Goal: Task Accomplishment & Management: Complete application form

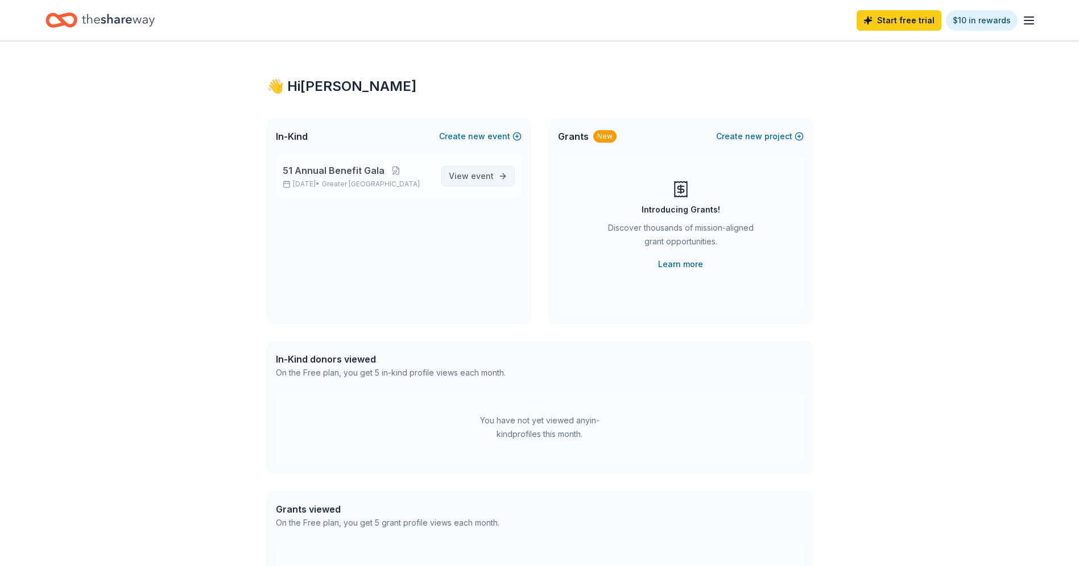
click at [490, 180] on span "event" at bounding box center [482, 176] width 23 height 10
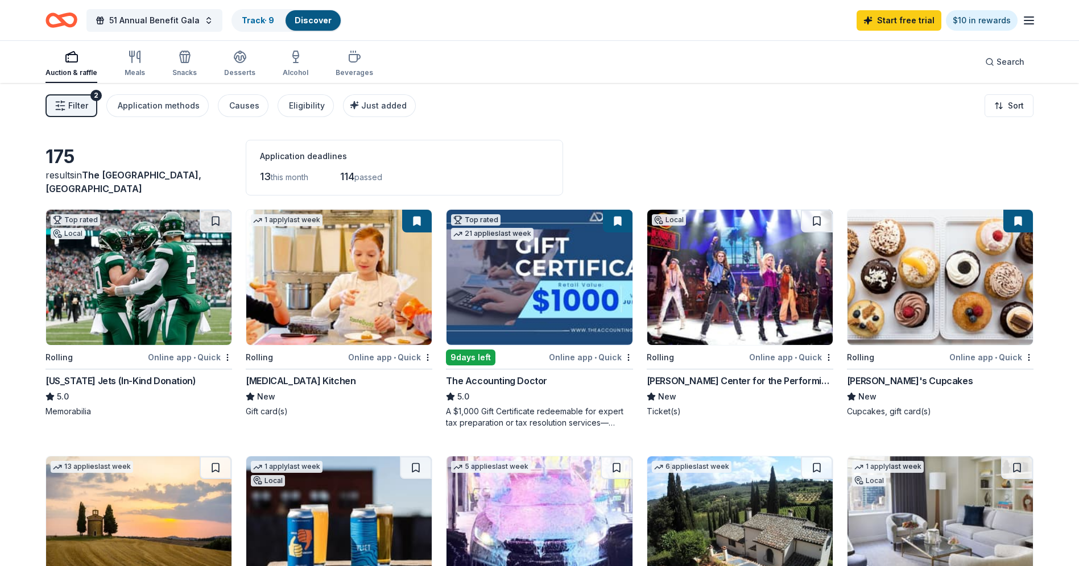
click at [86, 103] on span "Filter" at bounding box center [78, 106] width 20 height 14
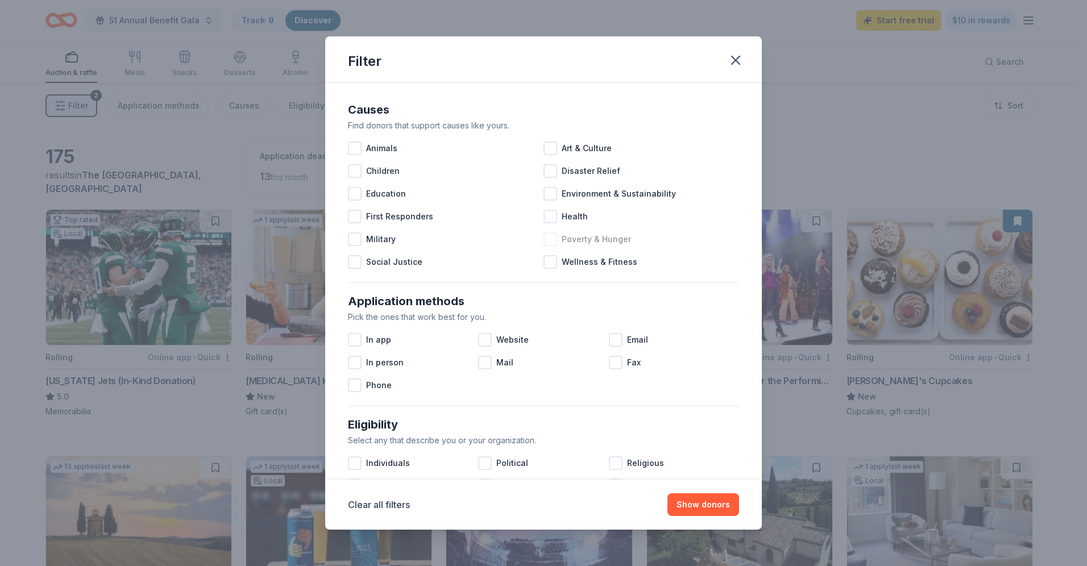
click at [546, 234] on div at bounding box center [551, 240] width 14 height 14
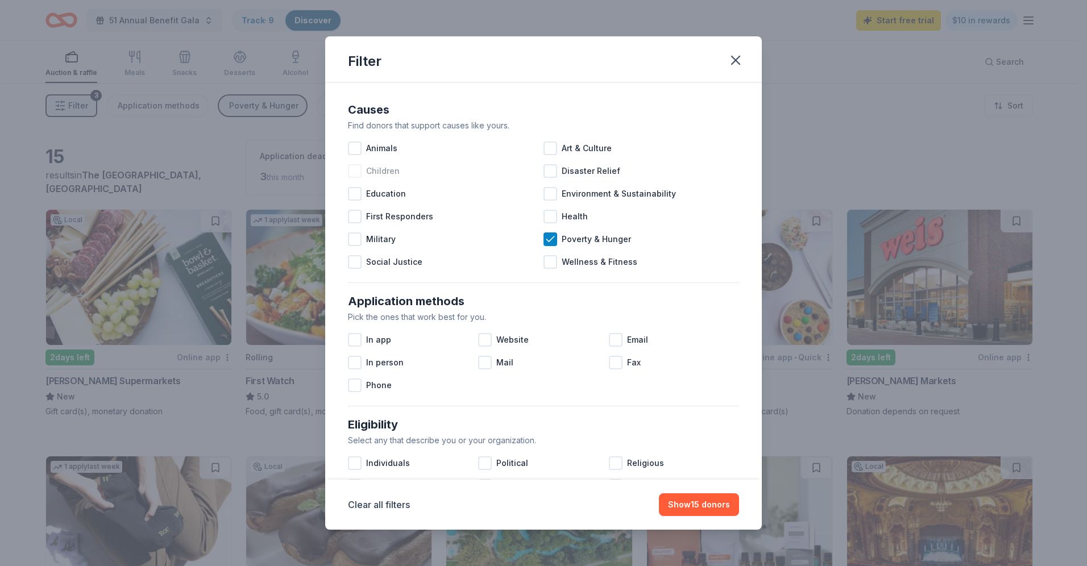
click at [372, 177] on span "Children" at bounding box center [383, 171] width 34 height 14
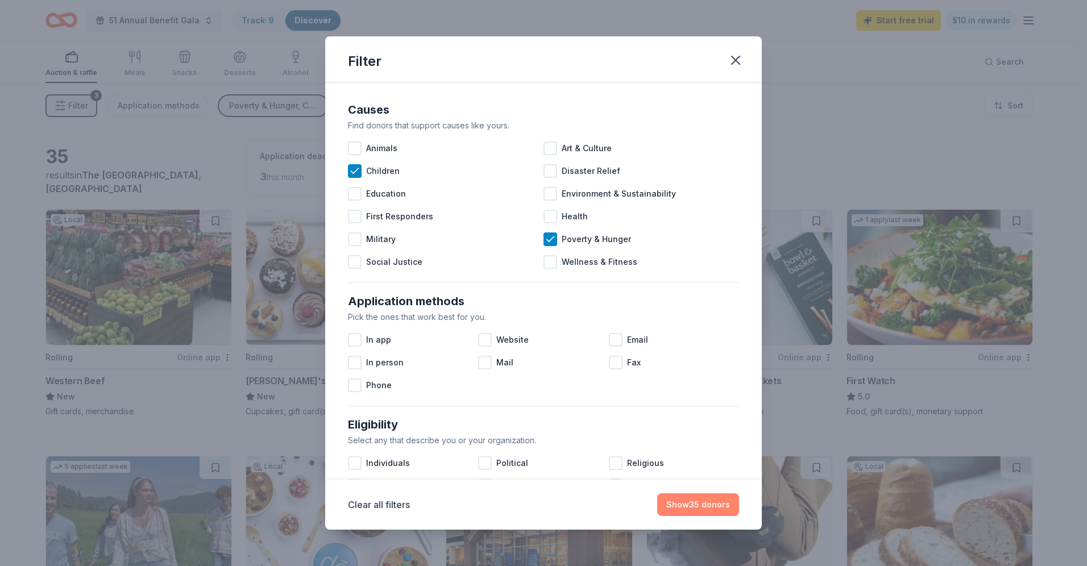
click at [666, 507] on button "Show 35 donors" at bounding box center [698, 505] width 82 height 23
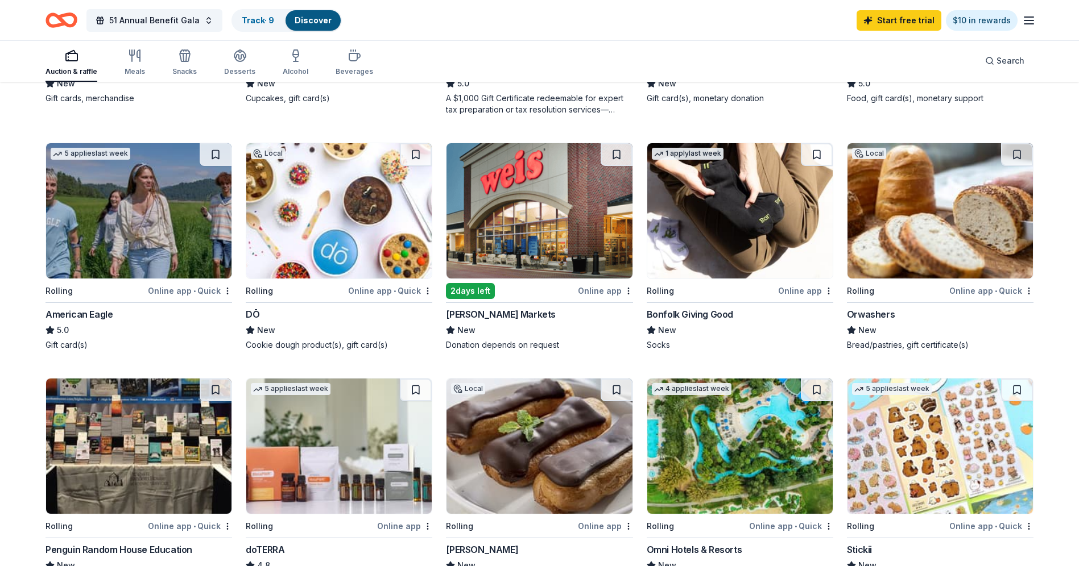
scroll to position [284, 0]
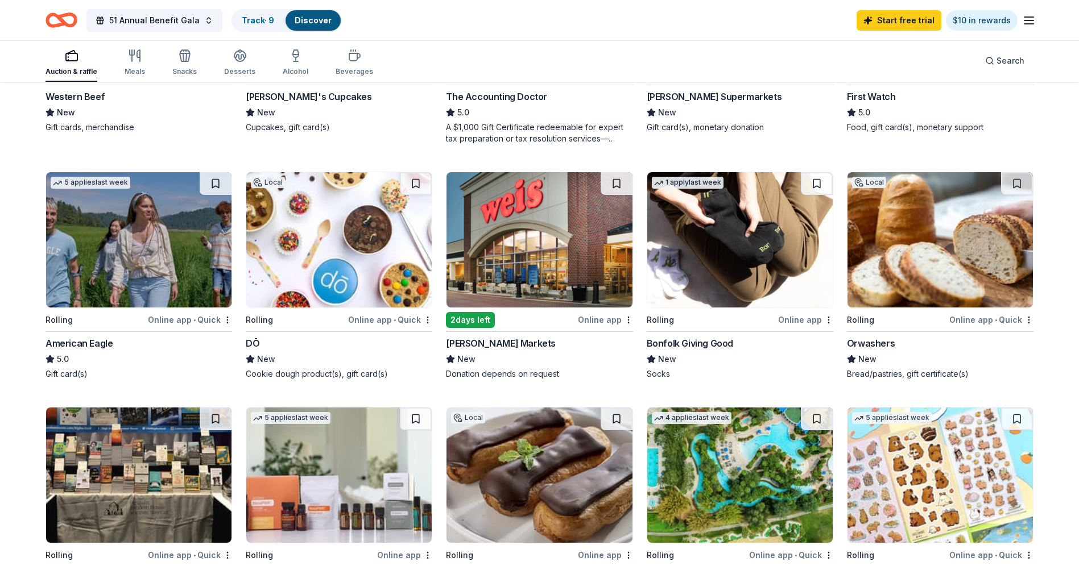
click at [137, 246] on img at bounding box center [138, 239] width 185 height 135
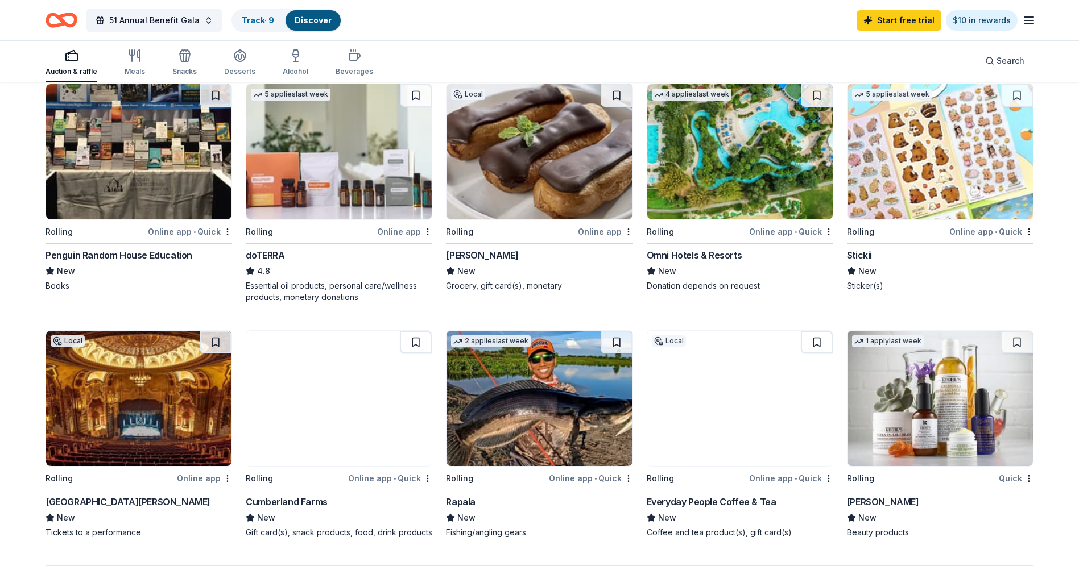
scroll to position [625, 0]
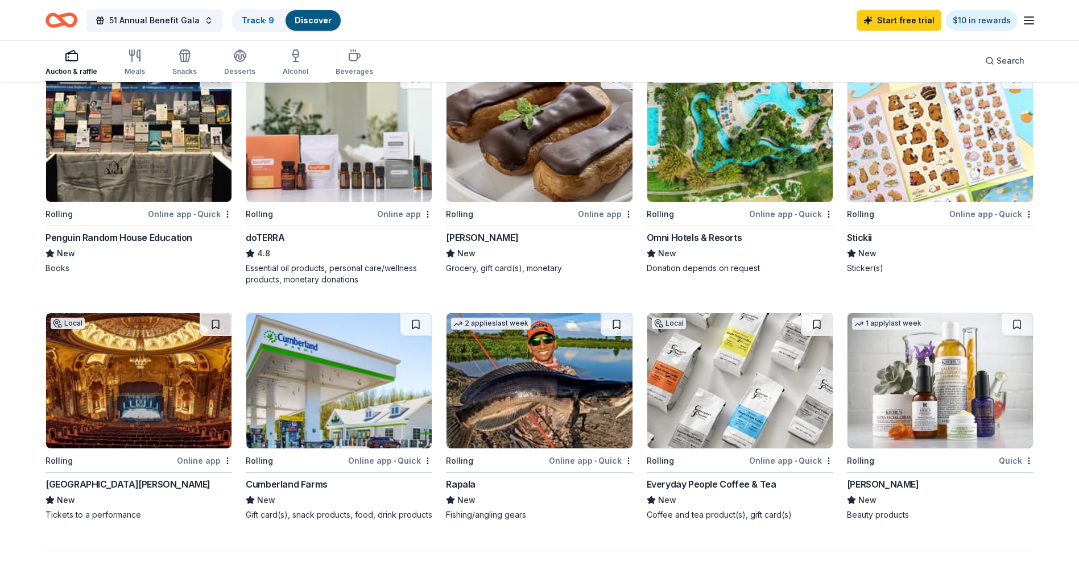
click at [778, 148] on img at bounding box center [739, 134] width 185 height 135
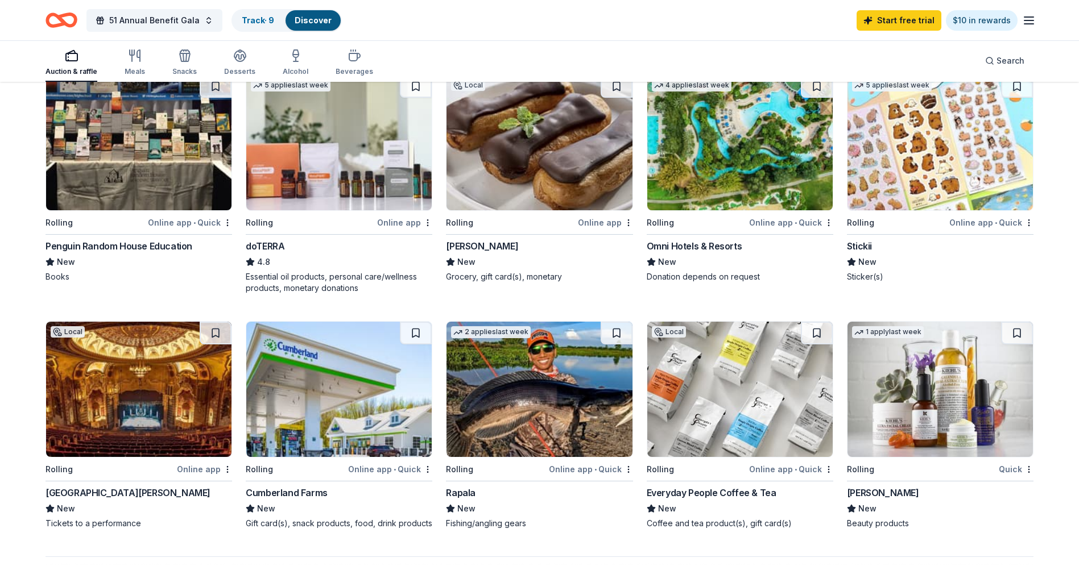
scroll to position [739, 0]
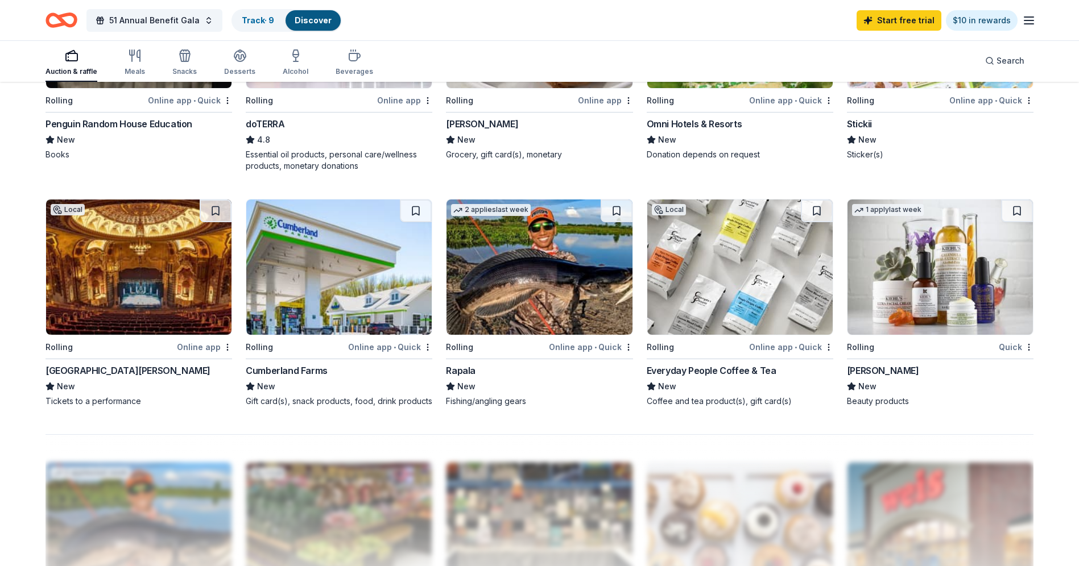
click at [973, 283] on img at bounding box center [939, 267] width 185 height 135
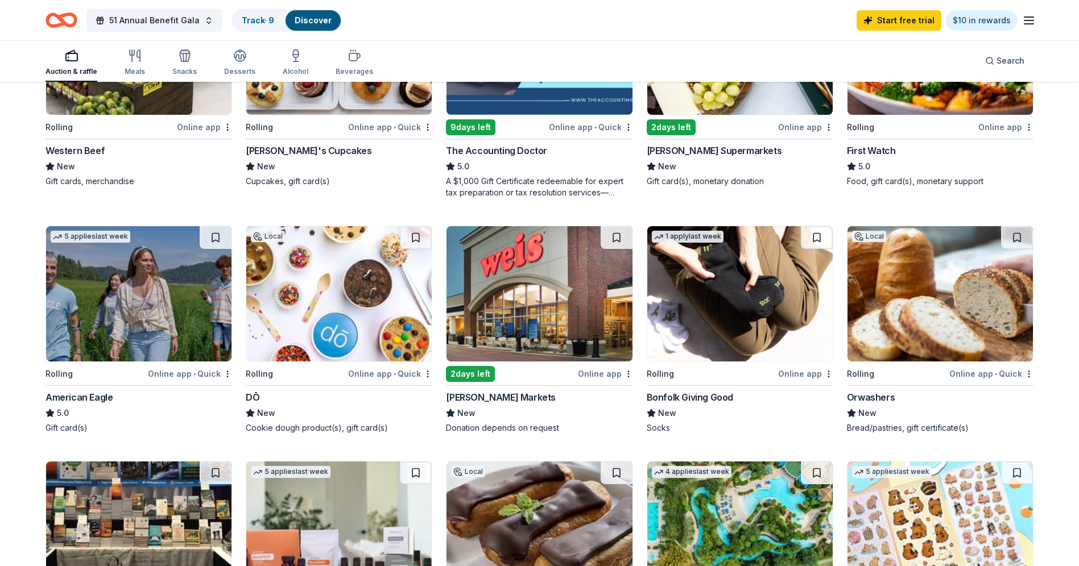
scroll to position [57, 0]
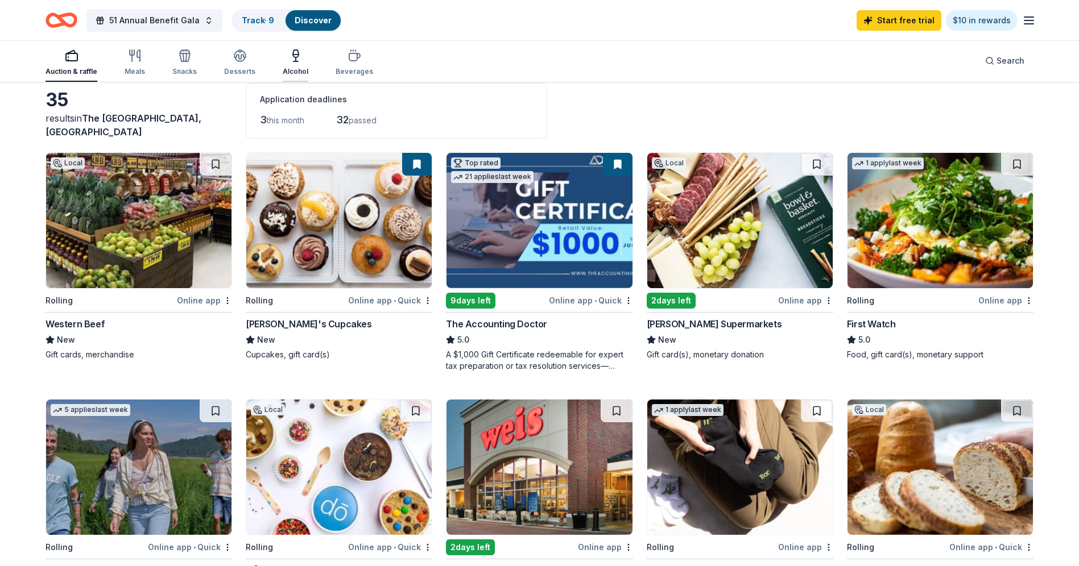
click at [293, 66] on div "Alcohol" at bounding box center [296, 62] width 26 height 27
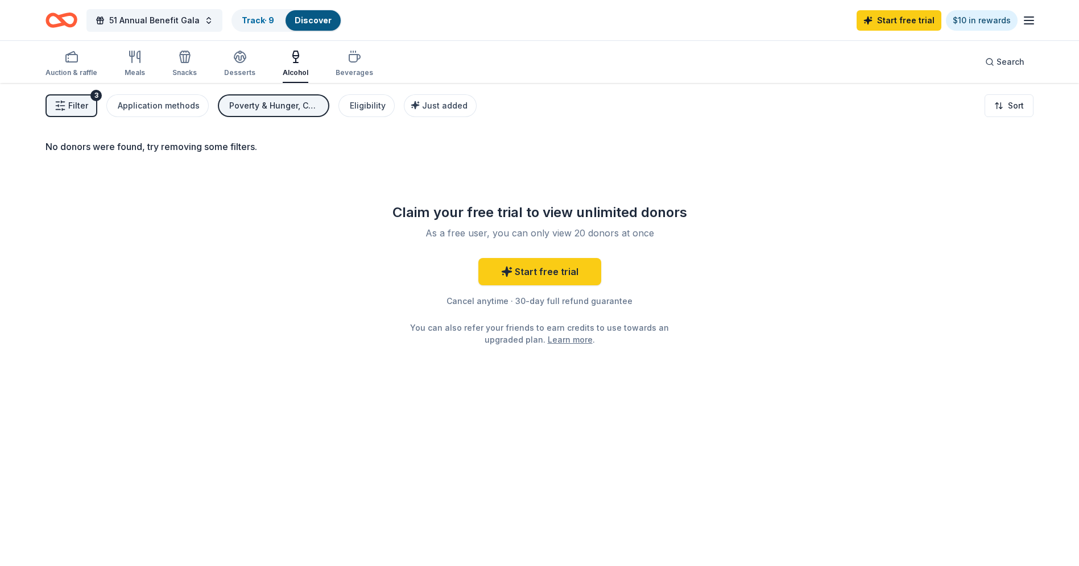
click at [84, 103] on span "Filter" at bounding box center [78, 106] width 20 height 14
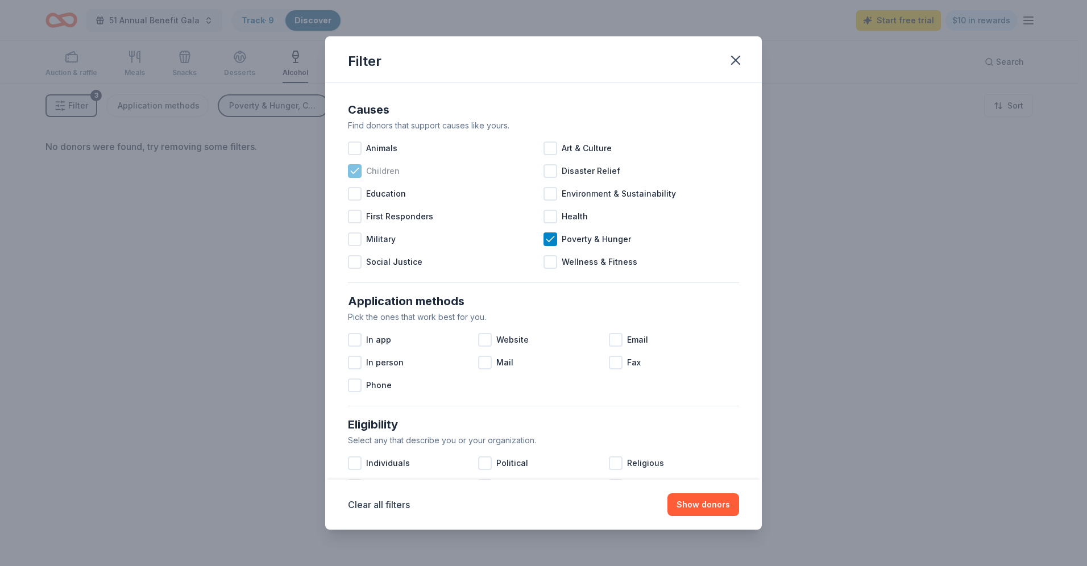
drag, startPoint x: 360, startPoint y: 172, endPoint x: 384, endPoint y: 178, distance: 24.0
click at [362, 173] on div "Children" at bounding box center [446, 171] width 196 height 23
click at [552, 237] on div at bounding box center [551, 240] width 14 height 14
drag, startPoint x: 716, startPoint y: 518, endPoint x: 712, endPoint y: 512, distance: 7.4
click at [715, 516] on div "Clear all filters Show donors" at bounding box center [543, 505] width 437 height 50
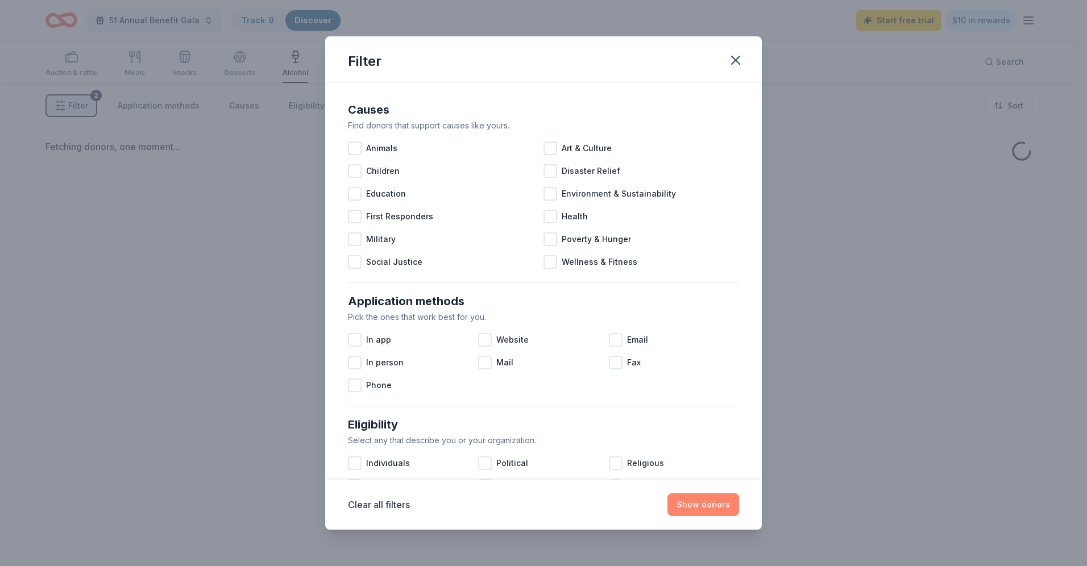
click at [712, 512] on button "Show donors" at bounding box center [703, 505] width 72 height 23
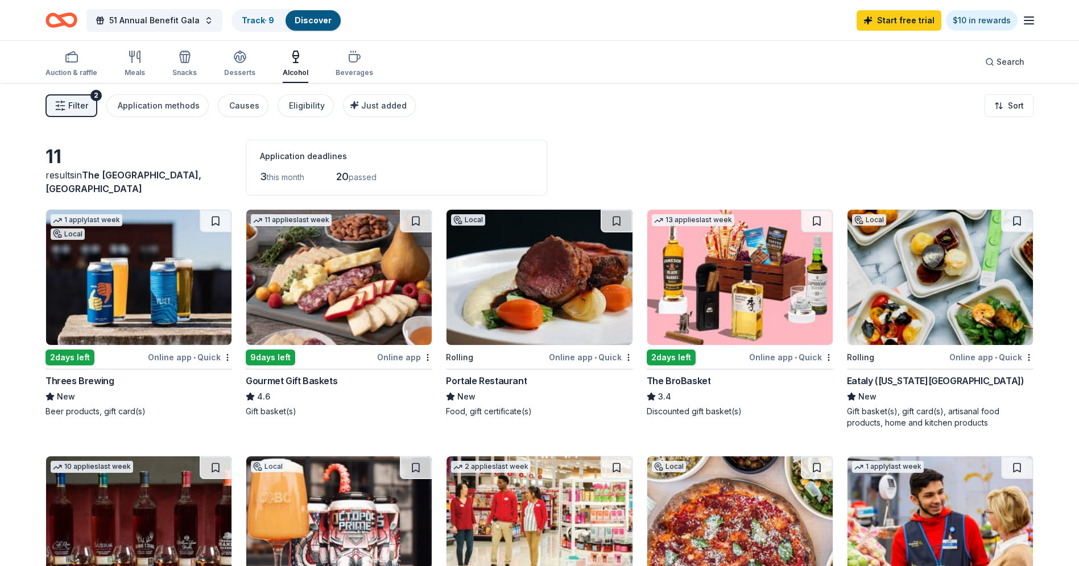
scroll to position [57, 0]
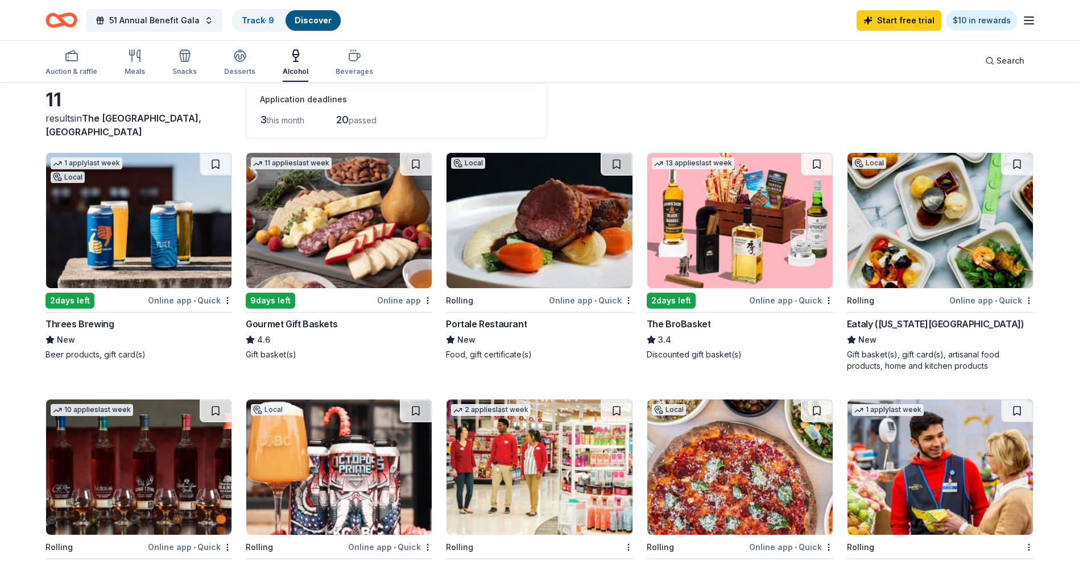
click at [339, 278] on img at bounding box center [338, 220] width 185 height 135
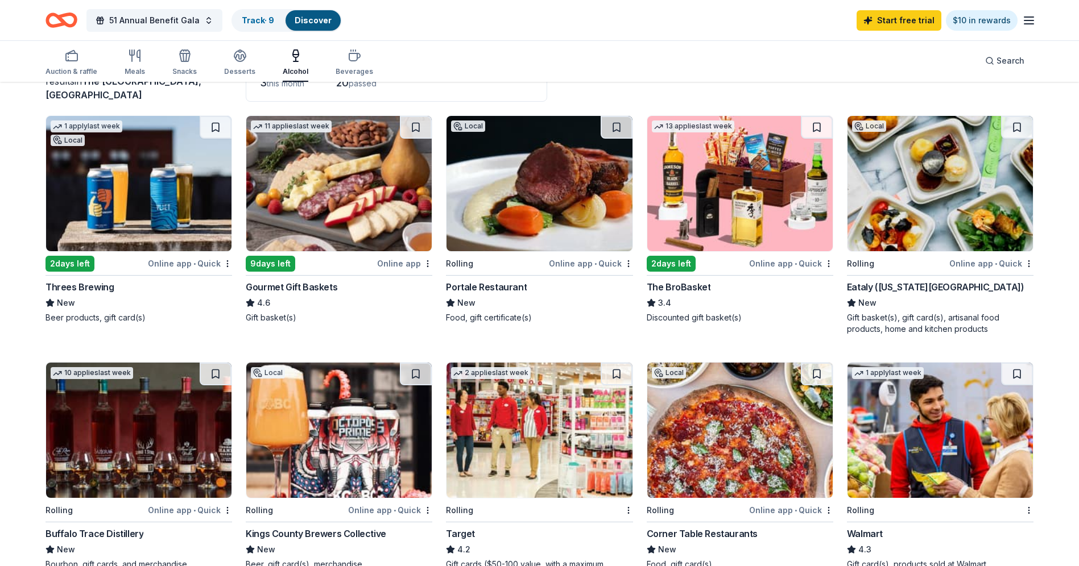
scroll to position [114, 0]
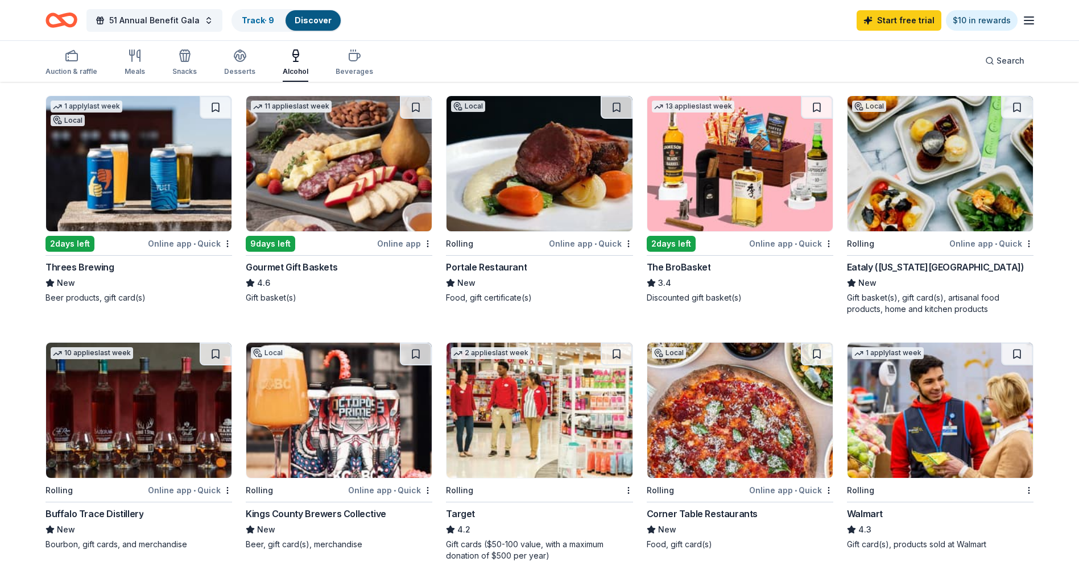
click at [927, 187] on img at bounding box center [939, 163] width 185 height 135
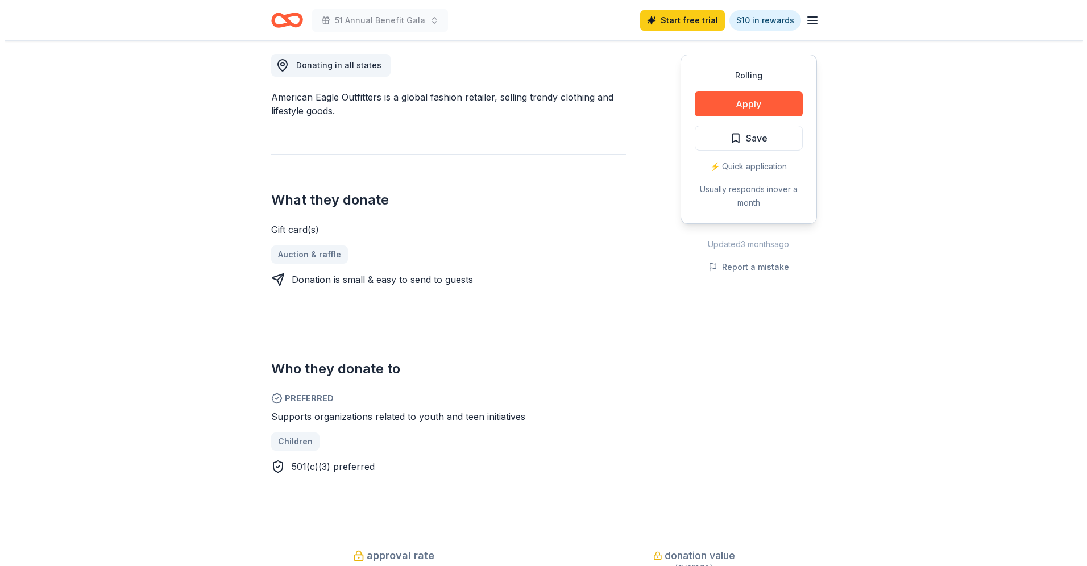
scroll to position [114, 0]
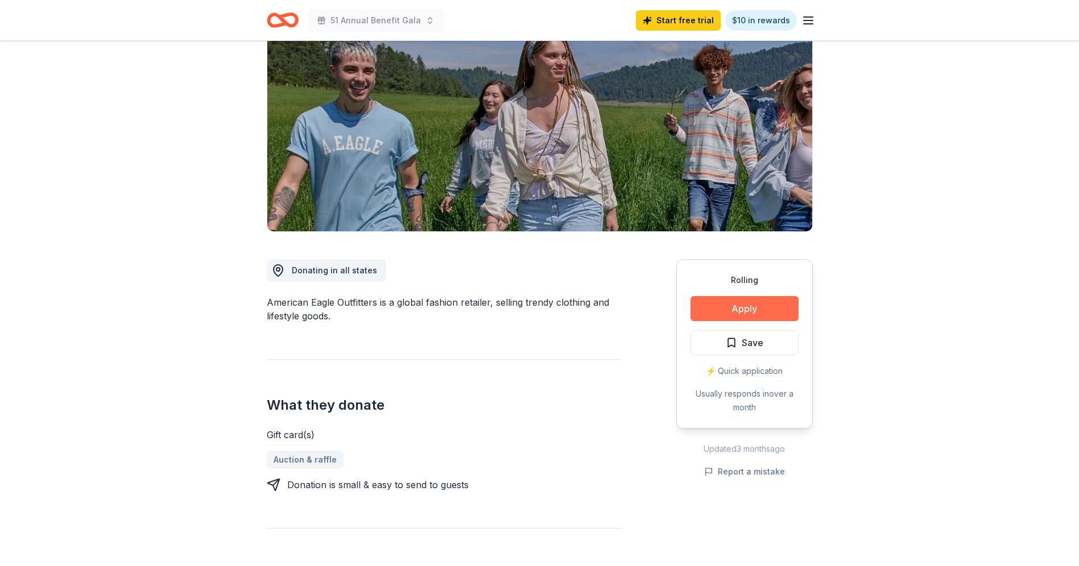
click at [751, 300] on button "Apply" at bounding box center [744, 308] width 108 height 25
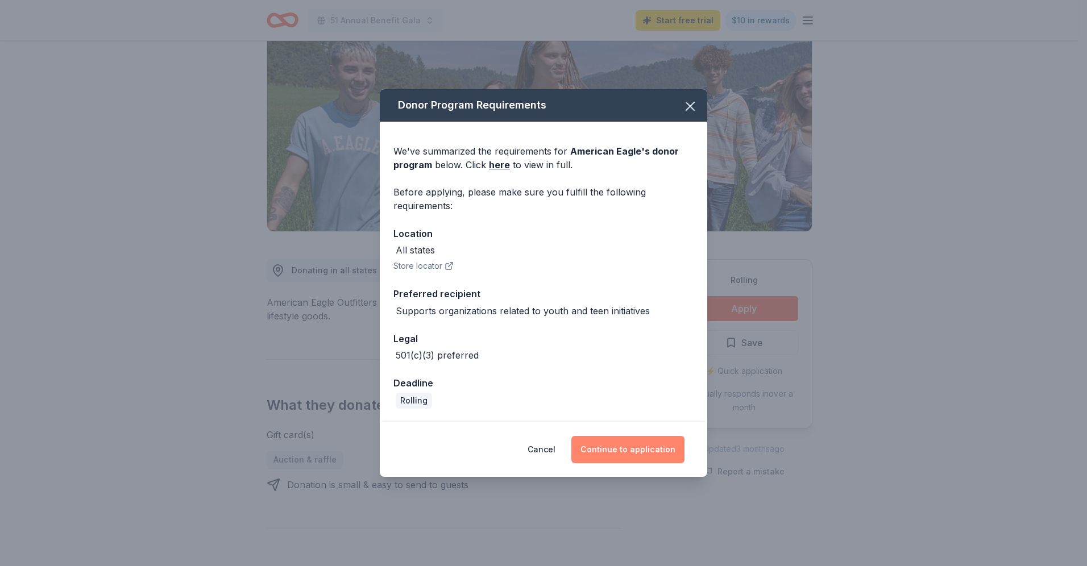
click at [623, 453] on button "Continue to application" at bounding box center [627, 449] width 113 height 27
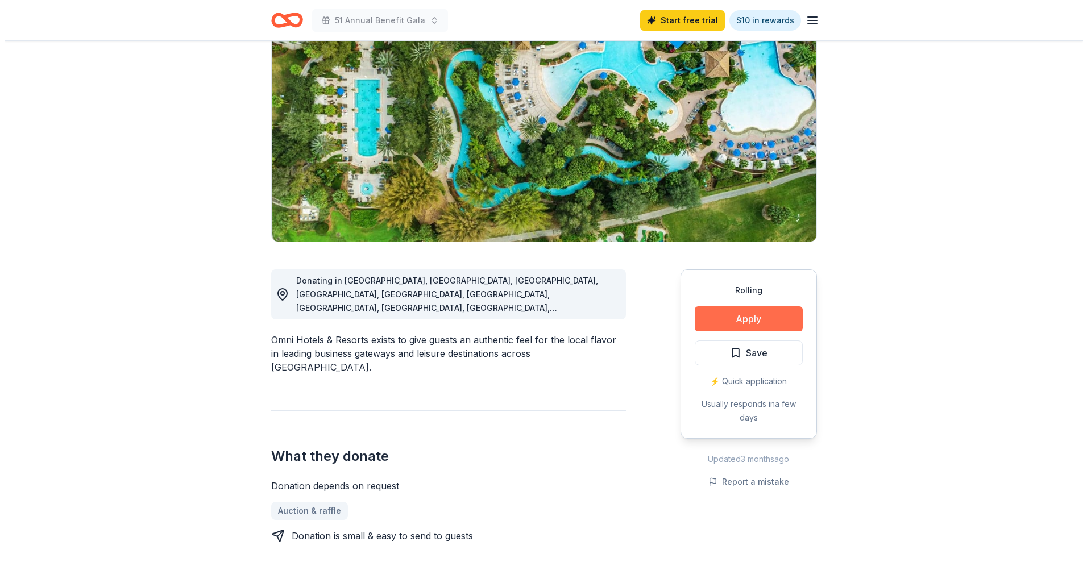
scroll to position [114, 0]
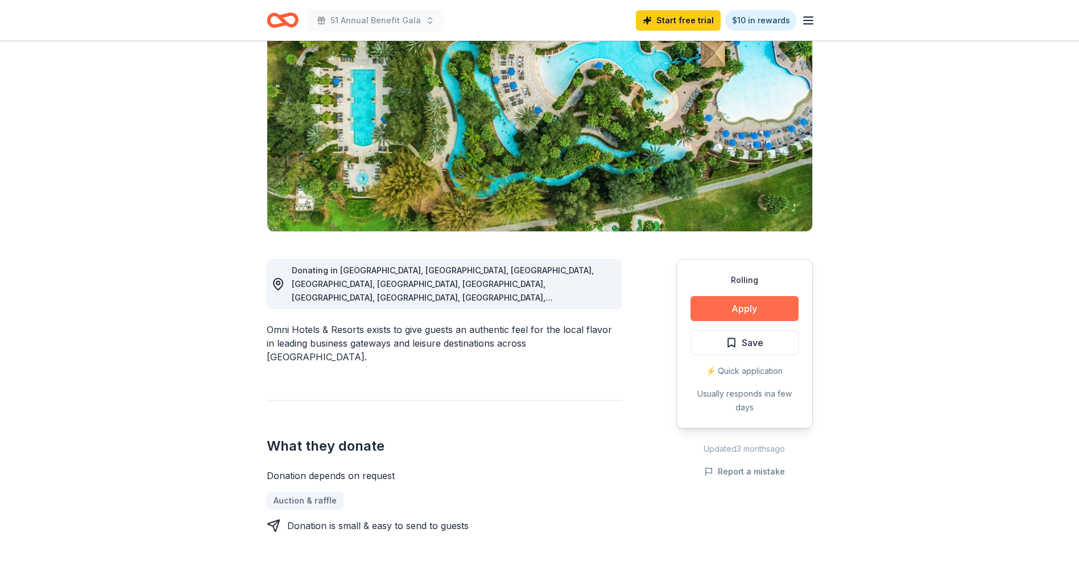
click at [718, 300] on button "Apply" at bounding box center [744, 308] width 108 height 25
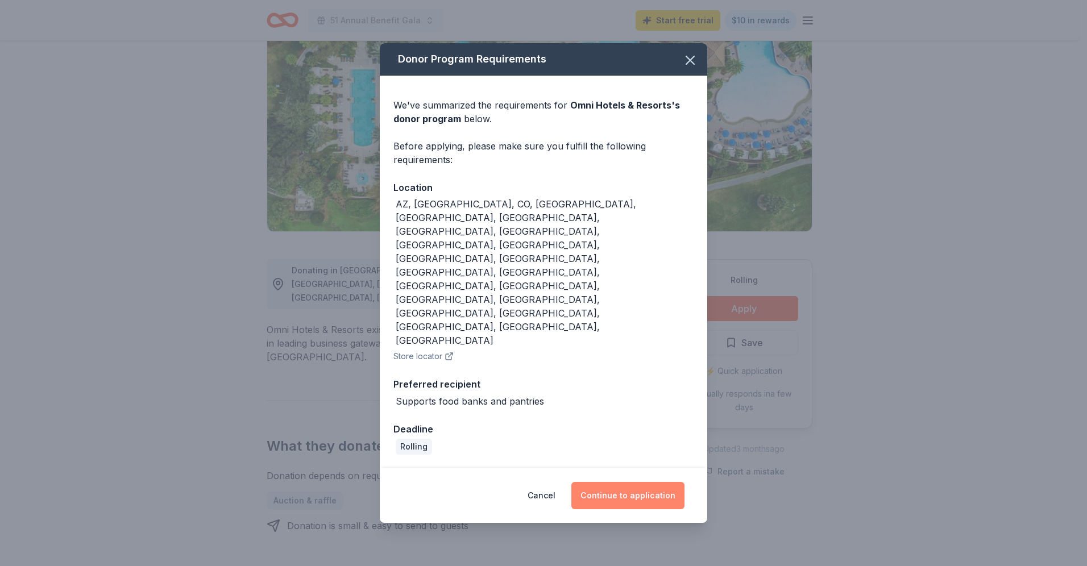
click at [658, 482] on button "Continue to application" at bounding box center [627, 495] width 113 height 27
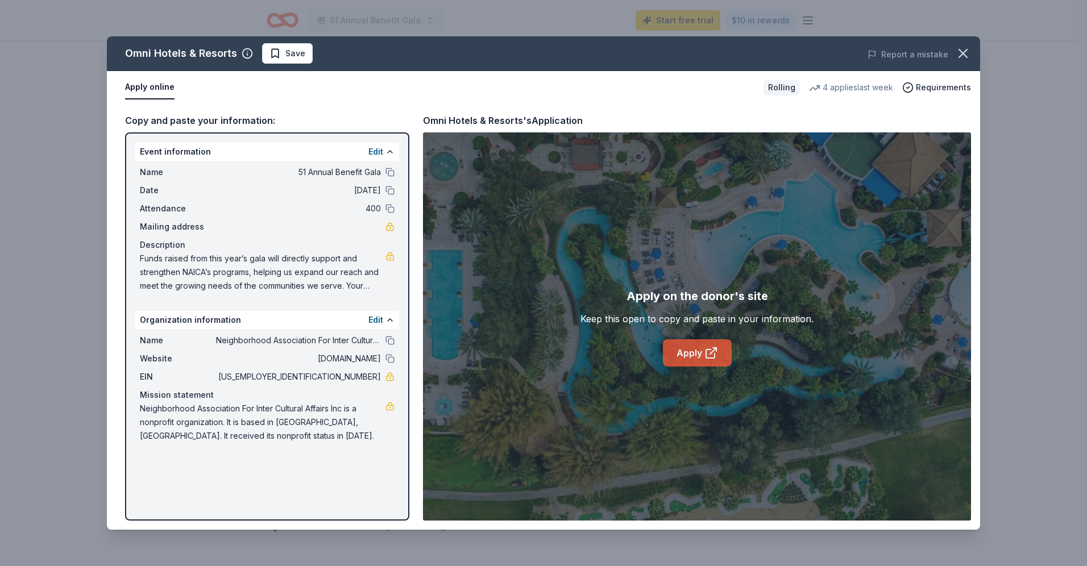
click at [698, 353] on link "Apply" at bounding box center [697, 352] width 69 height 27
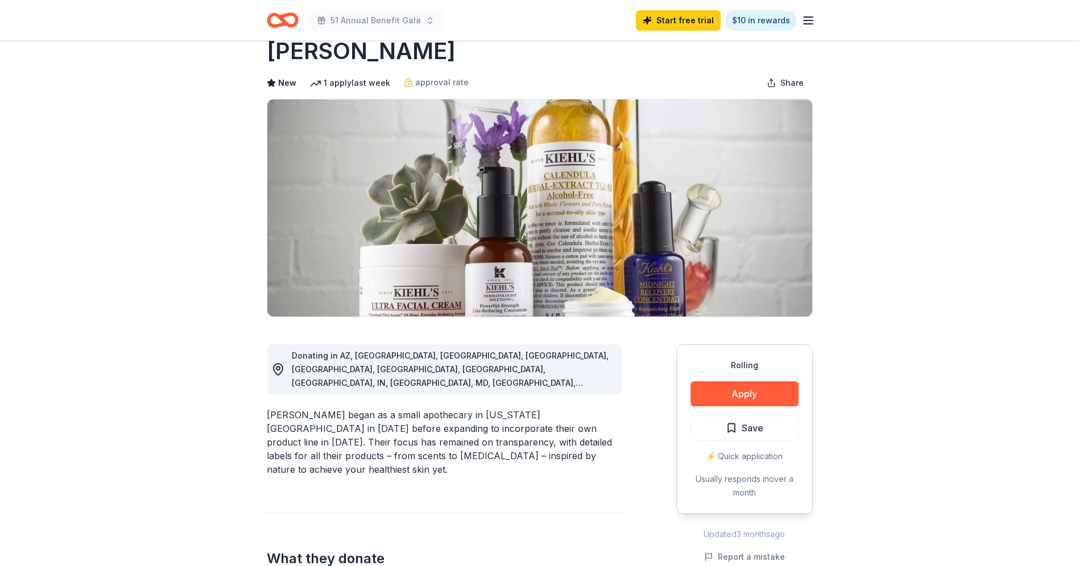
scroll to position [57, 0]
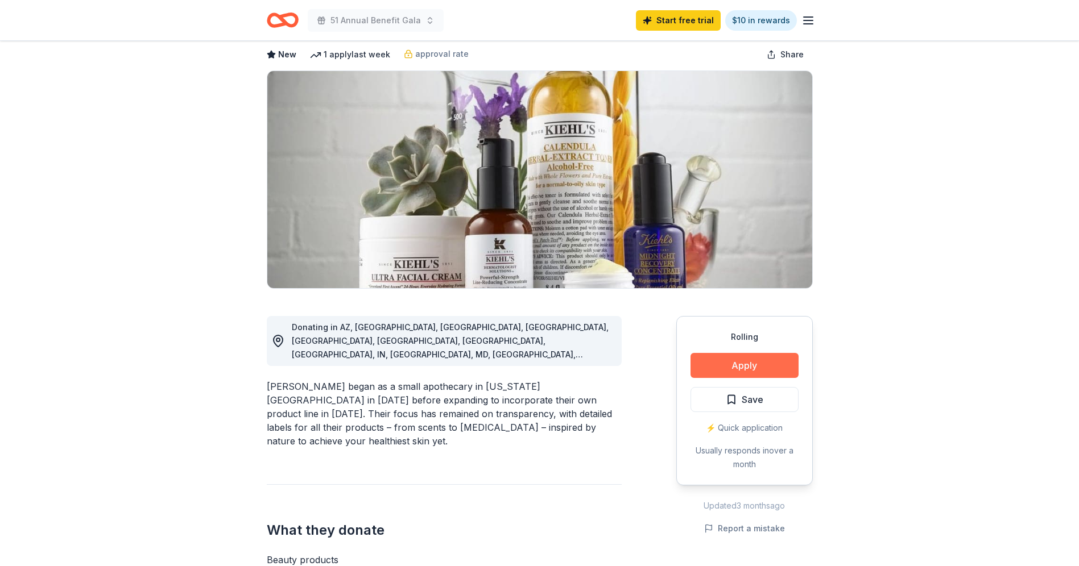
click at [741, 362] on button "Apply" at bounding box center [744, 365] width 108 height 25
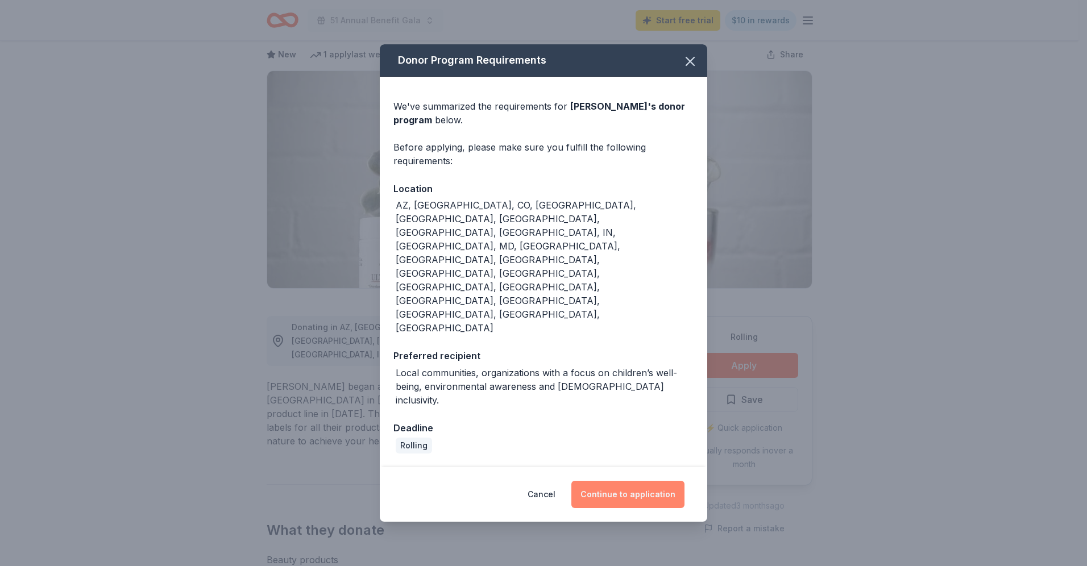
click at [614, 481] on button "Continue to application" at bounding box center [627, 494] width 113 height 27
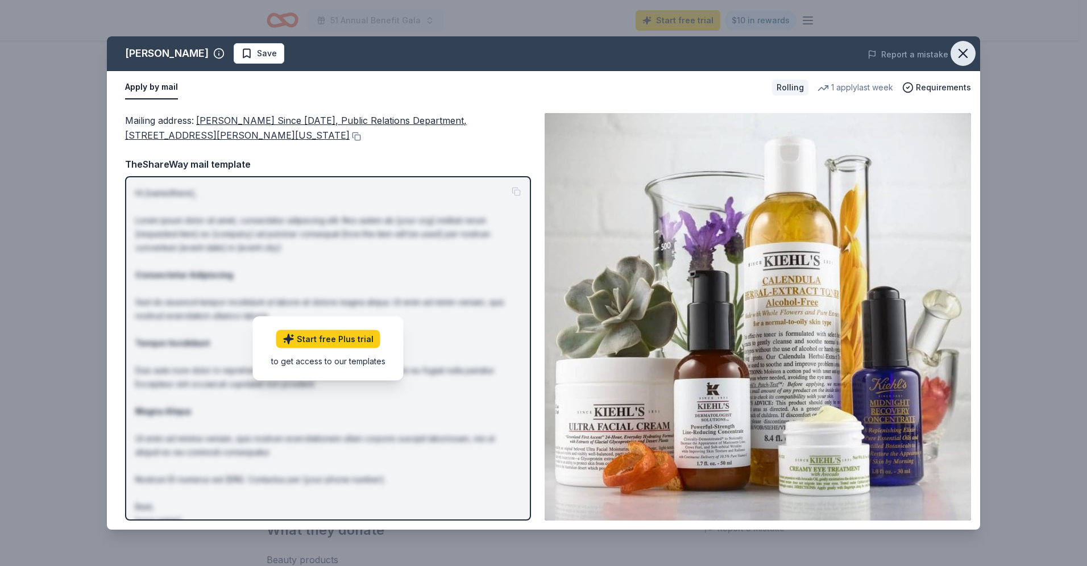
click at [968, 49] on icon "button" at bounding box center [963, 53] width 16 height 16
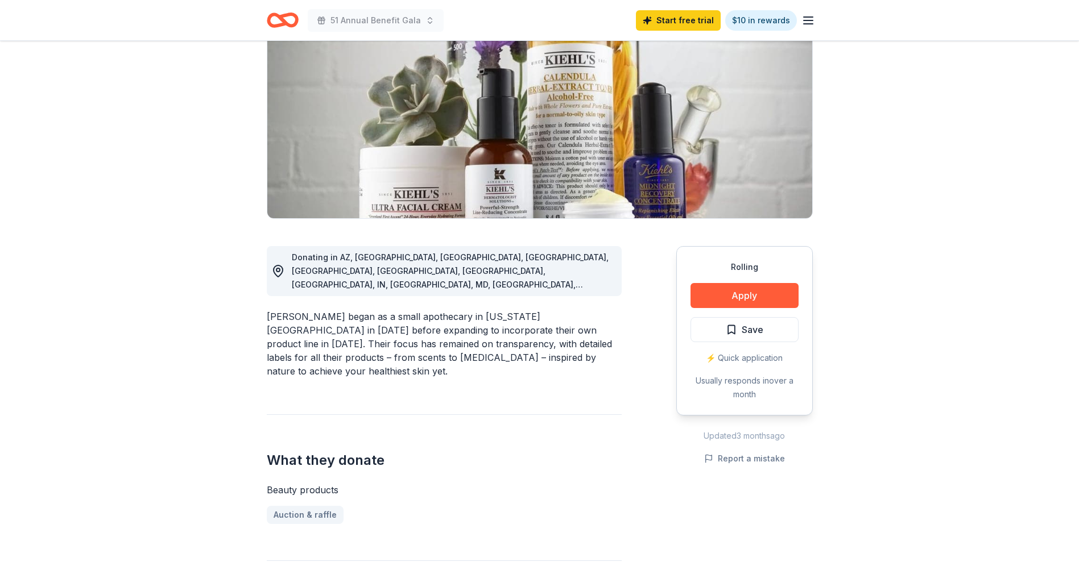
scroll to position [0, 0]
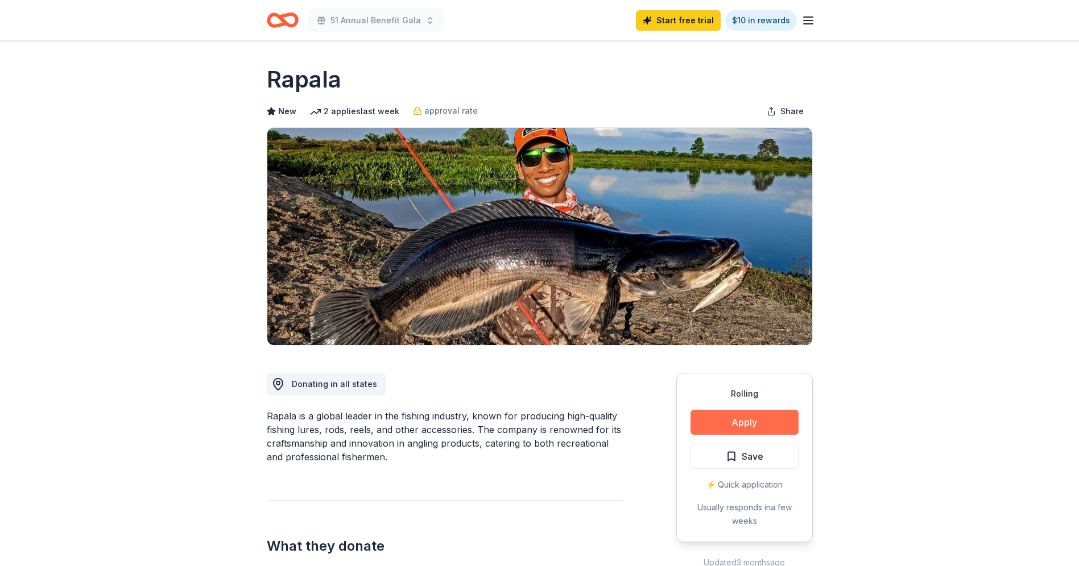
click at [743, 425] on button "Apply" at bounding box center [744, 422] width 108 height 25
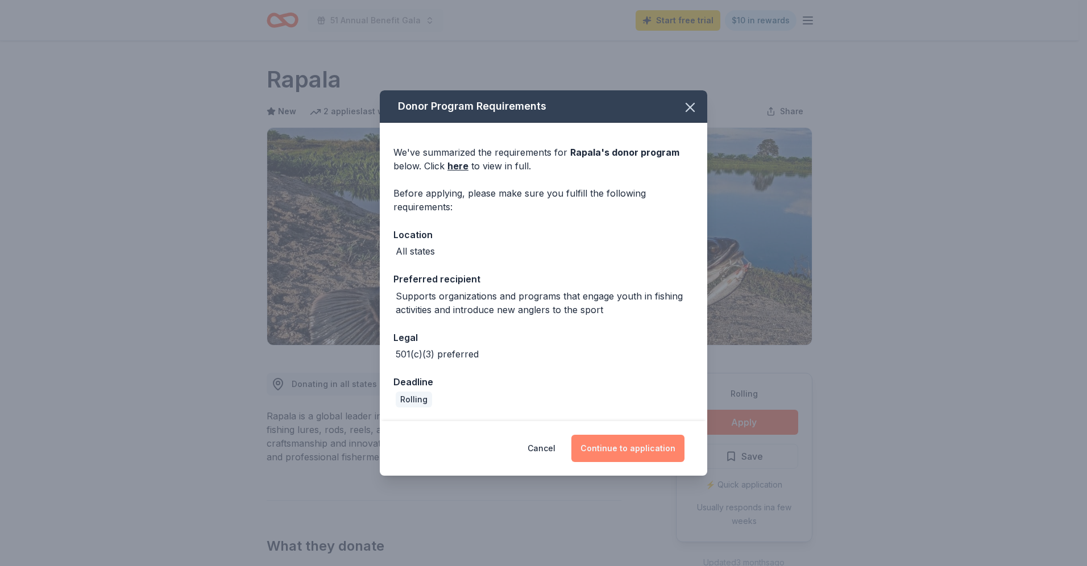
click at [654, 448] on button "Continue to application" at bounding box center [627, 448] width 113 height 27
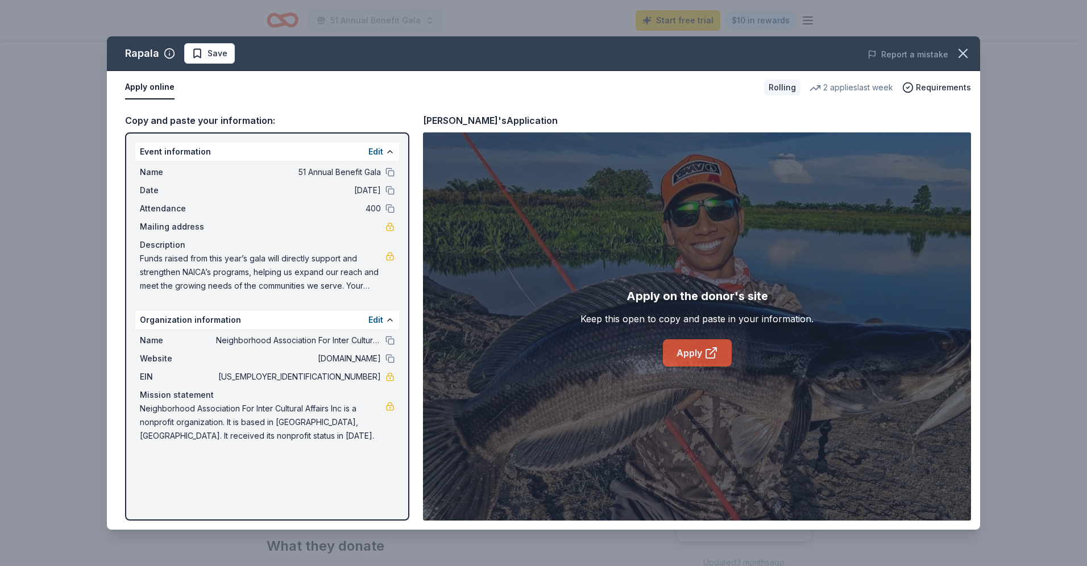
click at [666, 351] on link "Apply" at bounding box center [697, 352] width 69 height 27
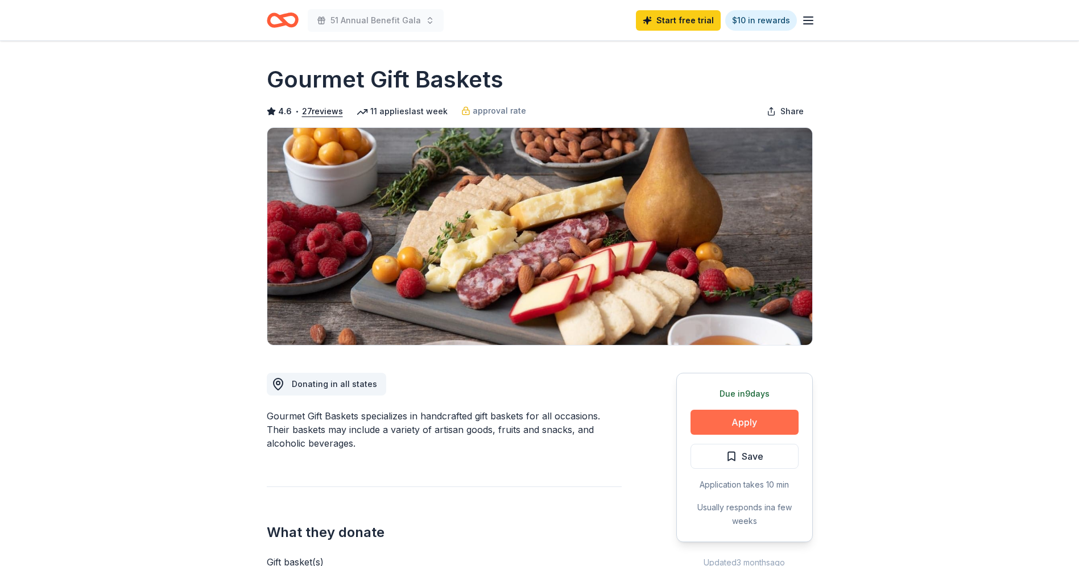
click at [763, 420] on button "Apply" at bounding box center [744, 422] width 108 height 25
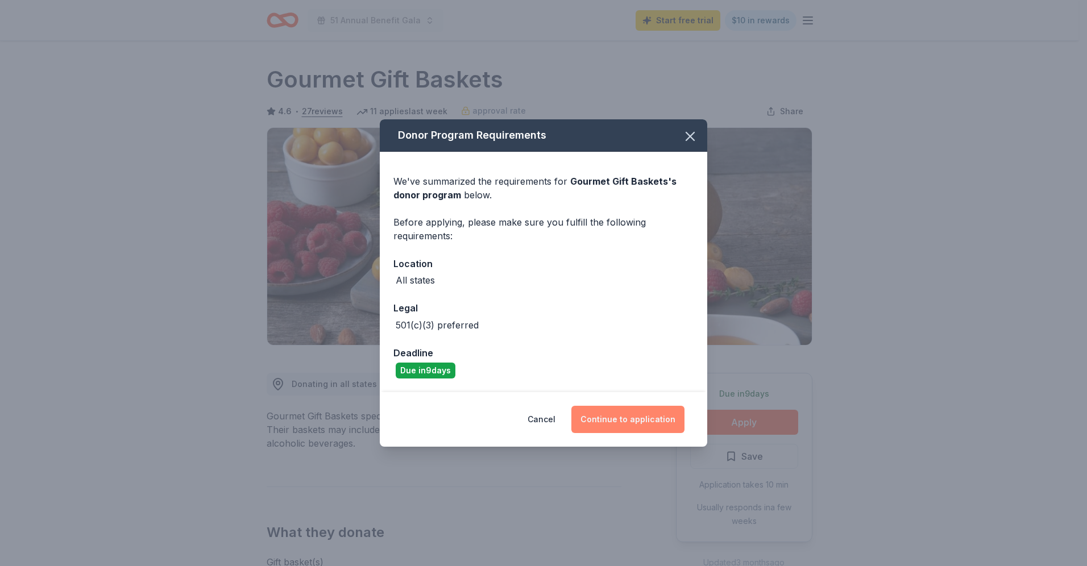
click at [612, 408] on button "Continue to application" at bounding box center [627, 419] width 113 height 27
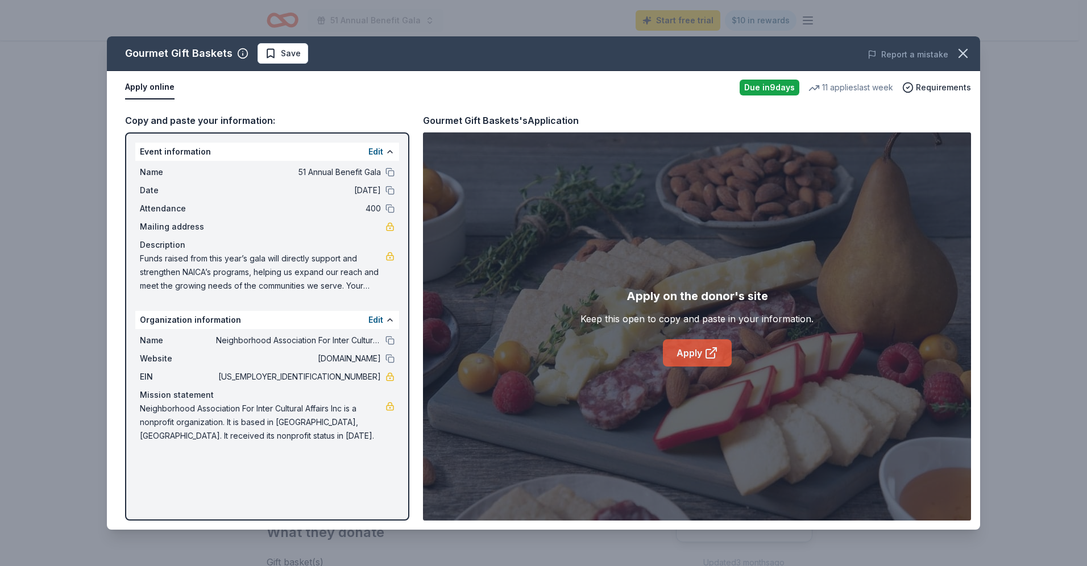
click at [686, 353] on link "Apply" at bounding box center [697, 352] width 69 height 27
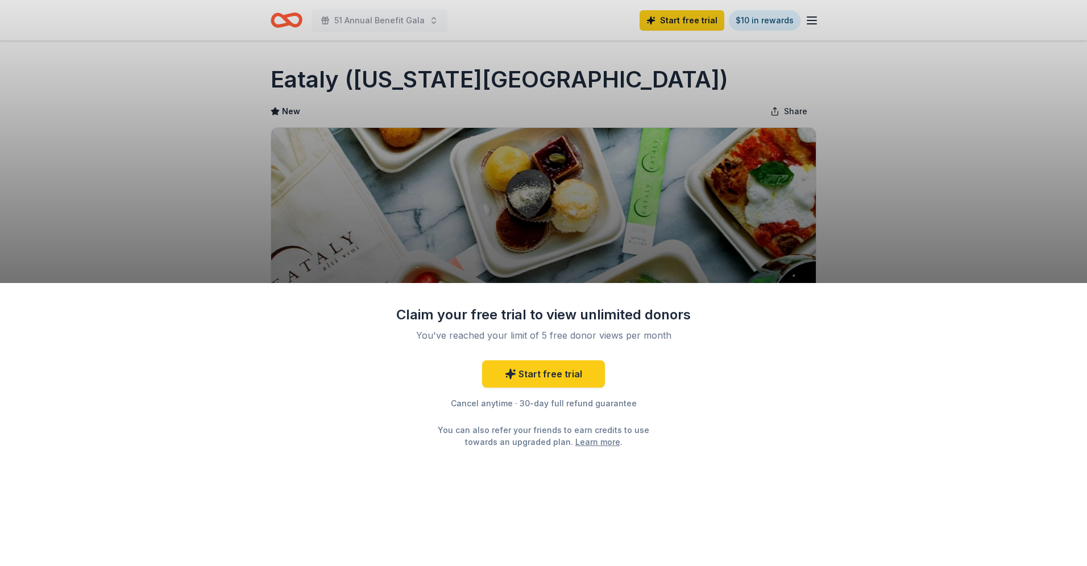
click at [703, 419] on div "Claim your free trial to view unlimited donors You've reached your limit of 5 f…" at bounding box center [543, 424] width 1087 height 283
click at [767, 204] on div "Claim your free trial to view unlimited donors You've reached your limit of 5 f…" at bounding box center [543, 283] width 1087 height 566
